Goal: Task Accomplishment & Management: Manage account settings

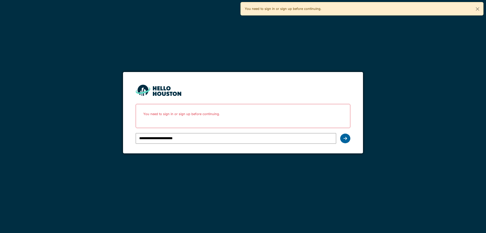
click at [349, 139] on div at bounding box center [345, 138] width 10 height 10
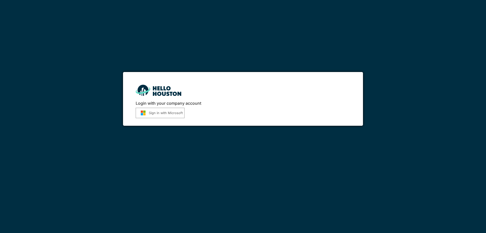
click at [168, 112] on button "Sign in with Microsoft" at bounding box center [160, 113] width 49 height 10
click at [166, 115] on button "Sign in with Microsoft" at bounding box center [160, 113] width 49 height 10
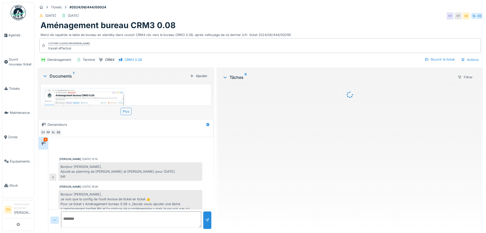
scroll to position [130, 0]
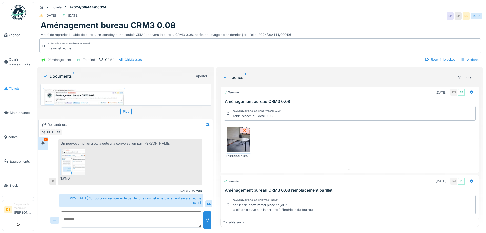
click at [24, 89] on span "Tickets" at bounding box center [20, 88] width 23 height 5
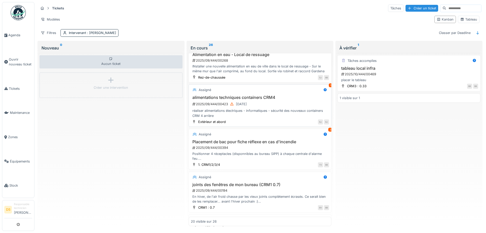
scroll to position [524, 0]
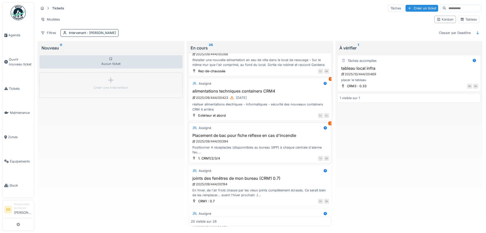
click at [228, 133] on h3 "Placement de bac pour fiche réflexe en cas d'incendie" at bounding box center [260, 135] width 139 height 5
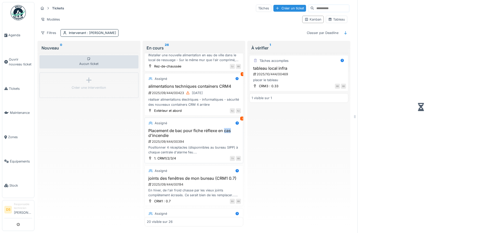
click at [228, 132] on h3 "Placement de bac pour fiche réflexe en cas d'incendie" at bounding box center [194, 133] width 94 height 10
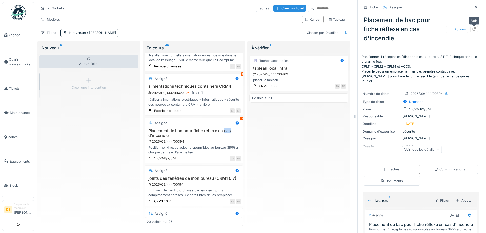
click at [474, 30] on icon at bounding box center [474, 28] width 4 height 3
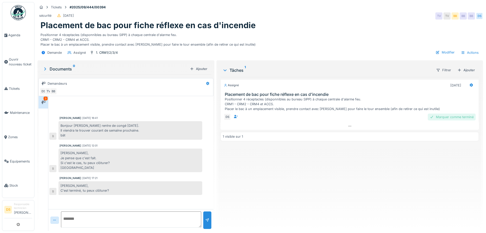
click at [447, 120] on div "Marquer comme terminé" at bounding box center [452, 116] width 48 height 7
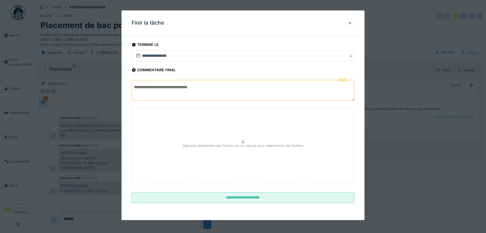
click at [220, 87] on textarea at bounding box center [243, 90] width 223 height 21
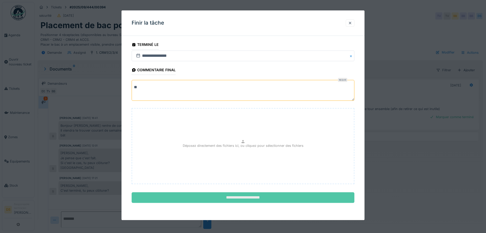
type textarea "**"
click at [285, 202] on input "**********" at bounding box center [243, 197] width 223 height 11
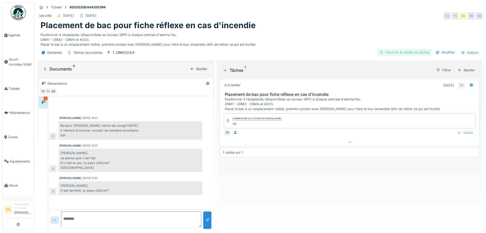
click at [418, 55] on div "Terminer & valider les tâches" at bounding box center [405, 52] width 54 height 7
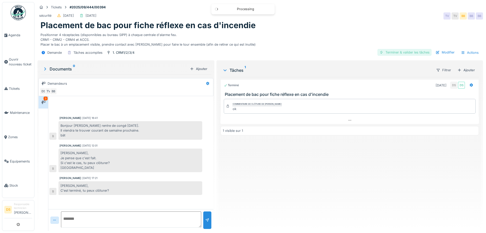
click at [404, 54] on div "Terminer & valider les tâches" at bounding box center [405, 52] width 54 height 7
click at [418, 53] on div "Clôturer le ticket" at bounding box center [414, 52] width 35 height 7
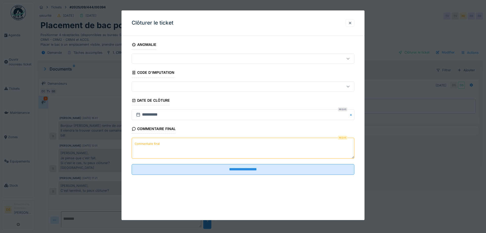
click at [219, 147] on textarea "Commentaire final" at bounding box center [243, 148] width 223 height 21
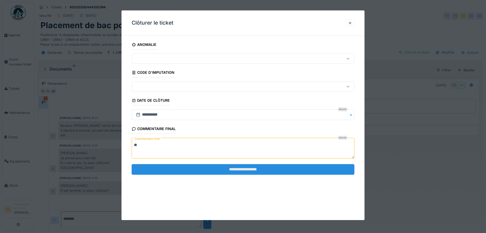
type textarea "**"
click at [262, 171] on input "**********" at bounding box center [243, 169] width 223 height 11
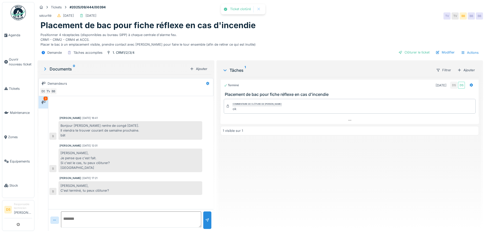
scroll to position [9, 0]
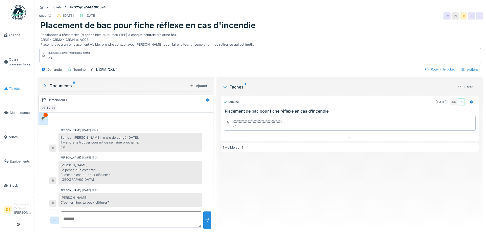
click at [20, 87] on span "Tickets" at bounding box center [20, 88] width 23 height 5
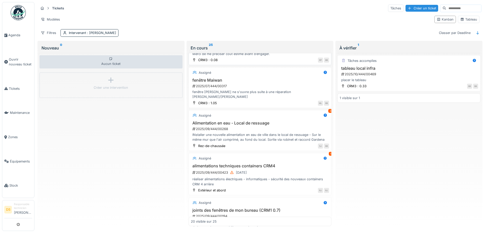
scroll to position [456, 0]
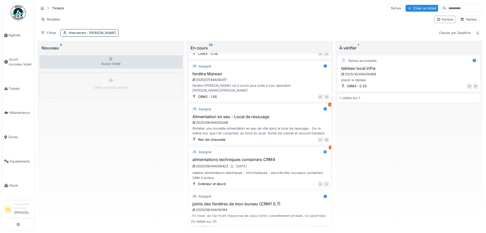
click at [232, 157] on h3 "alimentations techniques containers CRM4" at bounding box center [260, 159] width 139 height 5
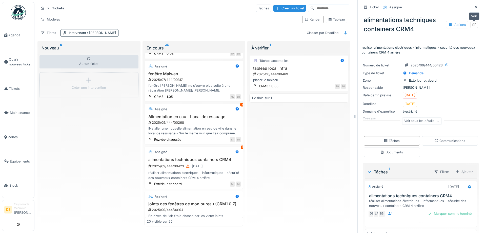
click at [475, 26] on icon at bounding box center [474, 24] width 4 height 3
click at [274, 60] on div "Tâches accomplies" at bounding box center [274, 60] width 29 height 5
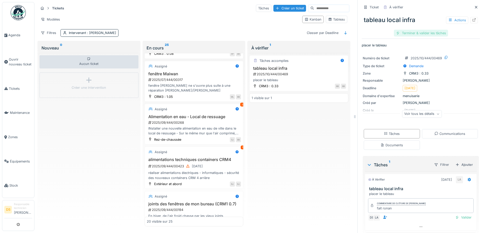
click at [434, 31] on div "Terminer & valider les tâches" at bounding box center [421, 33] width 54 height 7
click at [430, 34] on div "Clôturer le ticket" at bounding box center [421, 33] width 35 height 7
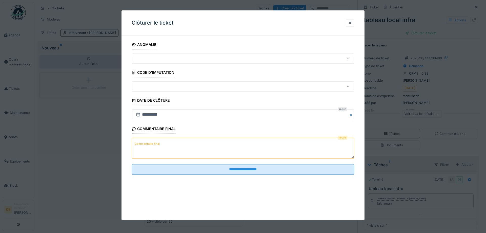
click at [164, 154] on textarea "Commentaire final" at bounding box center [243, 148] width 223 height 21
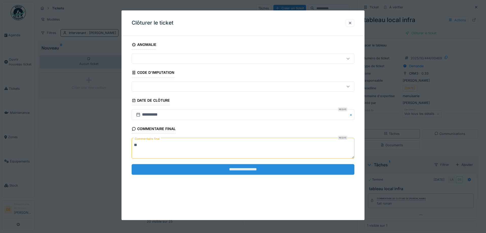
type textarea "**"
click at [228, 167] on input "**********" at bounding box center [243, 169] width 223 height 11
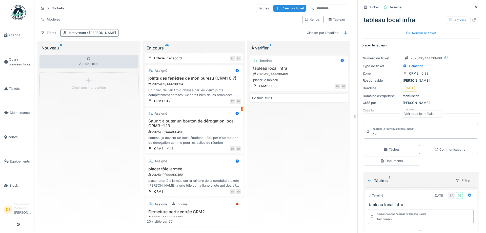
scroll to position [593, 0]
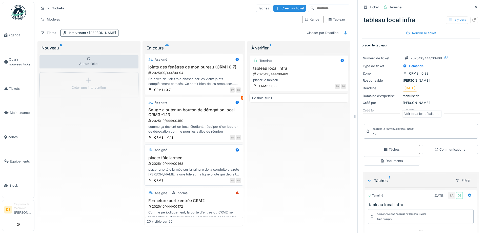
click at [156, 158] on h3 "placer tôle larmée" at bounding box center [194, 157] width 94 height 5
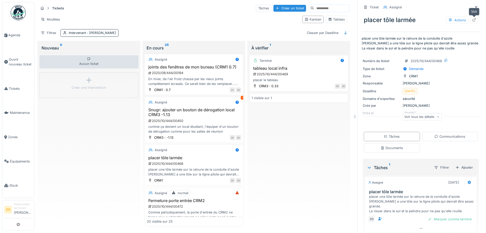
click at [473, 21] on icon at bounding box center [474, 19] width 3 height 3
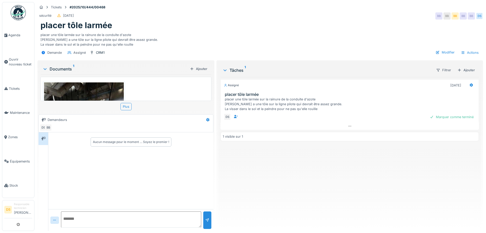
click at [86, 89] on img at bounding box center [84, 135] width 80 height 106
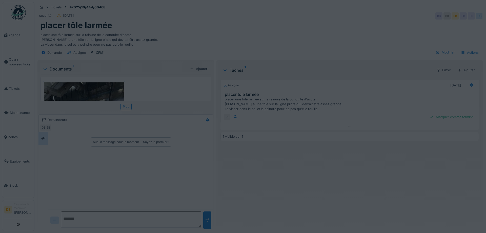
click at [86, 89] on div at bounding box center [243, 116] width 486 height 233
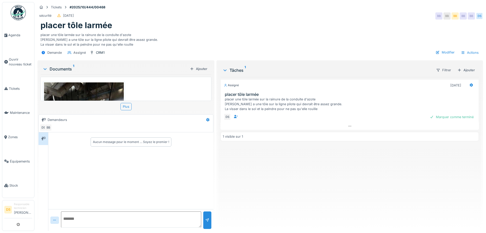
click at [86, 89] on img at bounding box center [84, 135] width 80 height 106
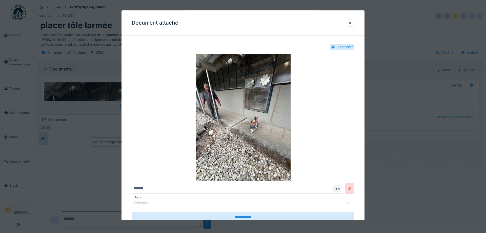
click at [350, 22] on div at bounding box center [350, 23] width 4 height 5
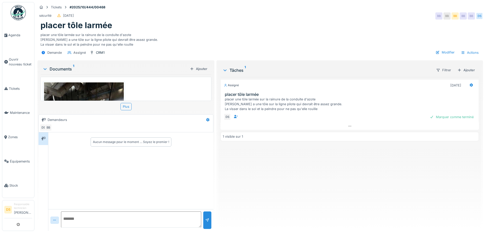
click at [103, 90] on img at bounding box center [84, 135] width 80 height 106
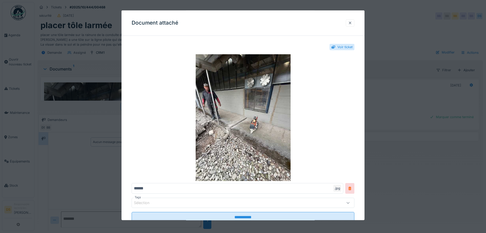
click at [351, 22] on div at bounding box center [350, 23] width 4 height 5
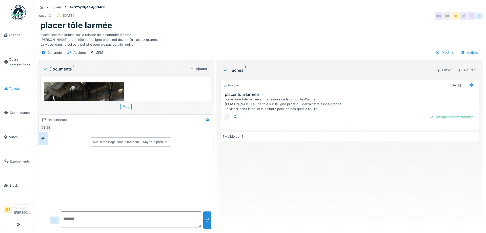
click at [14, 88] on span "Tickets" at bounding box center [20, 88] width 23 height 5
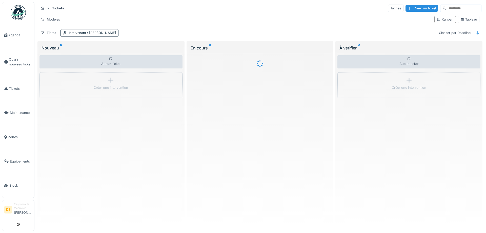
click at [186, 184] on div "En cours 0" at bounding box center [260, 135] width 149 height 189
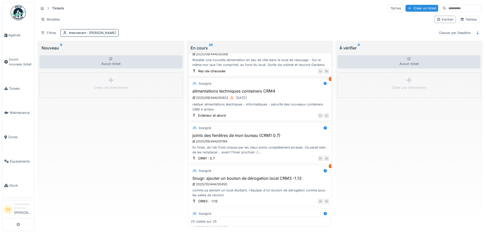
scroll to position [695, 0]
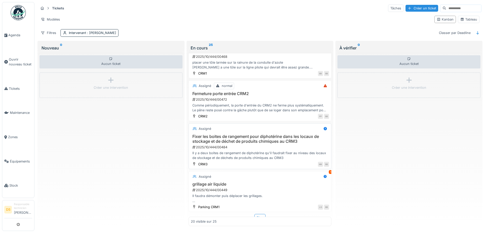
click at [250, 134] on h3 "Fixer les boites de rangement pour diphotérine dans les locaux de stockage et d…" at bounding box center [260, 139] width 139 height 10
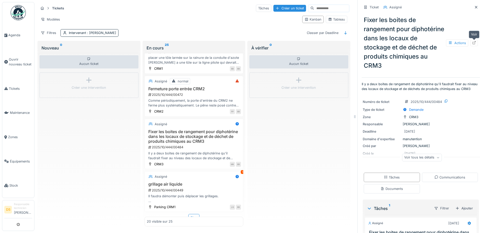
click at [474, 44] on icon at bounding box center [474, 42] width 3 height 3
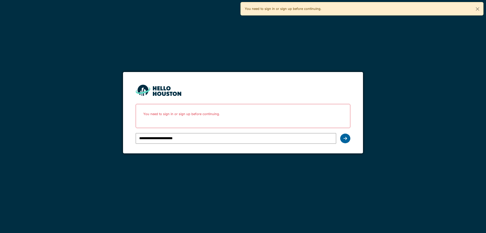
click at [347, 140] on div at bounding box center [345, 138] width 10 height 10
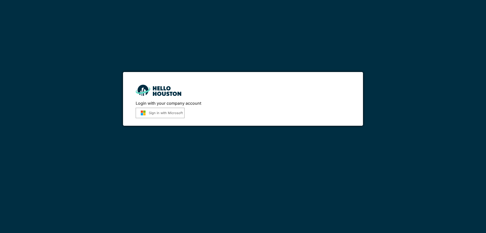
click at [171, 113] on button "Sign in with Microsoft" at bounding box center [160, 113] width 49 height 10
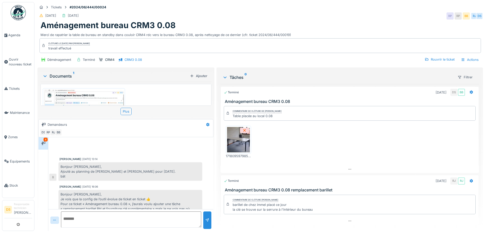
scroll to position [130, 0]
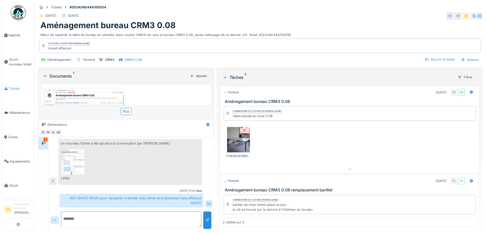
click at [14, 87] on span "Tickets" at bounding box center [20, 88] width 23 height 5
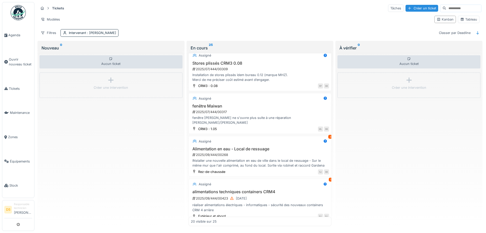
scroll to position [433, 0]
